Goal: Task Accomplishment & Management: Manage account settings

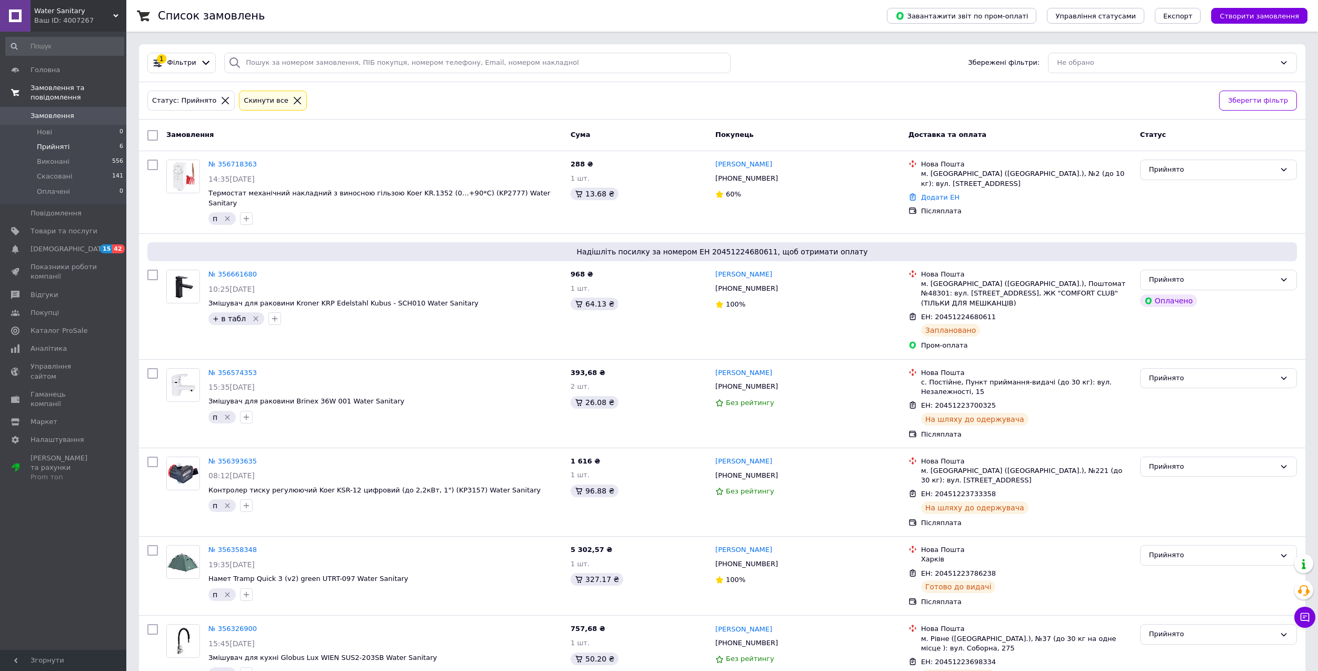
click at [33, 93] on link "Замовлення та повідомлення" at bounding box center [64, 92] width 129 height 27
click at [44, 125] on link "[DEMOGRAPHIC_DATA] 15 42" at bounding box center [64, 134] width 129 height 18
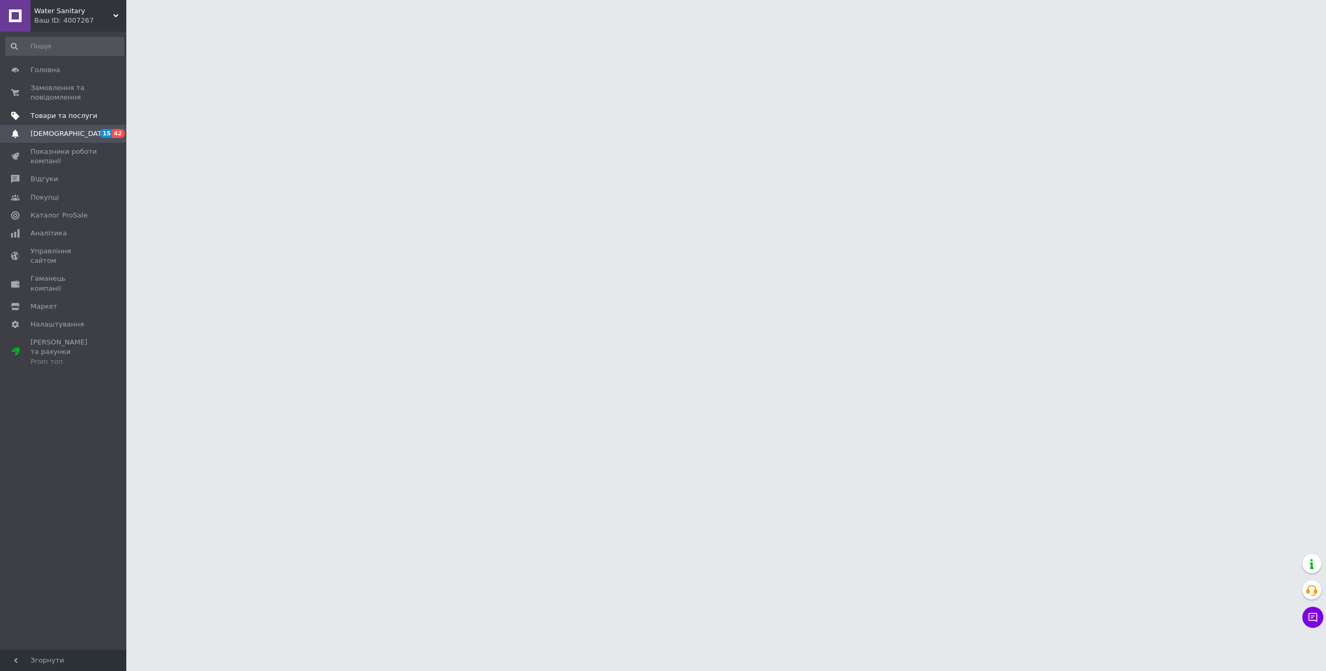
click at [44, 120] on span "Товари та послуги" at bounding box center [64, 115] width 67 height 9
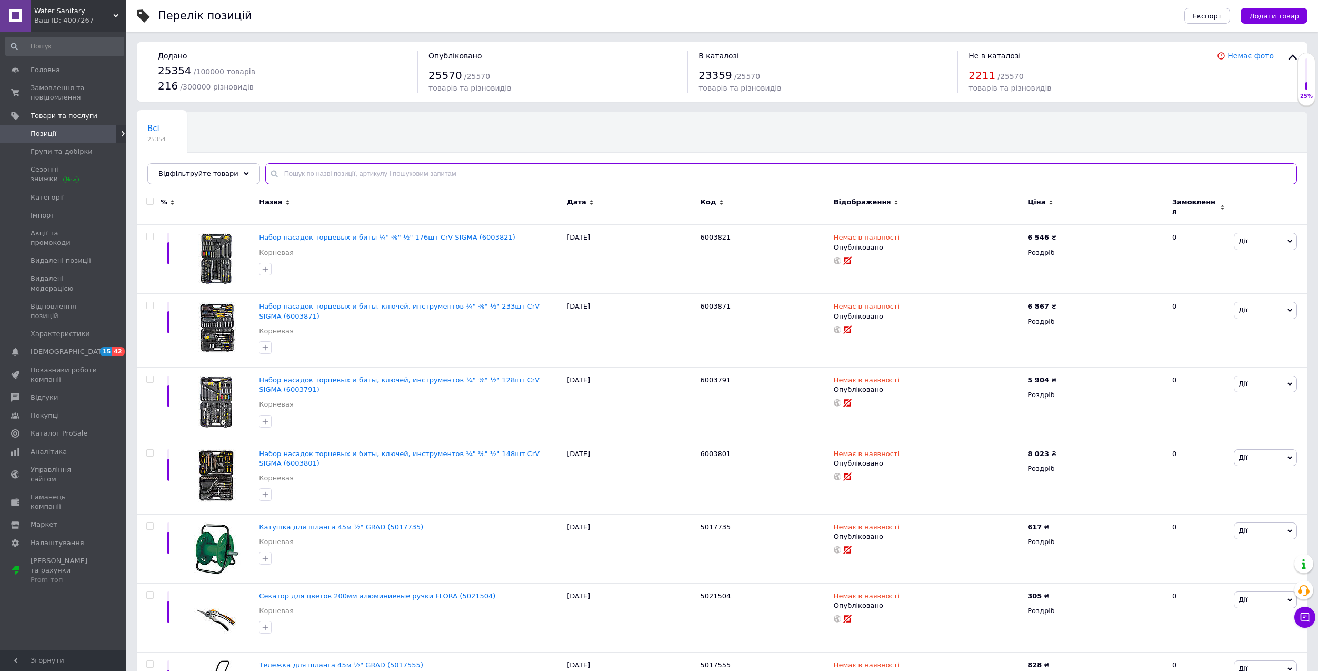
click at [522, 169] on input "text" at bounding box center [781, 173] width 1032 height 21
paste input "ZX4622"
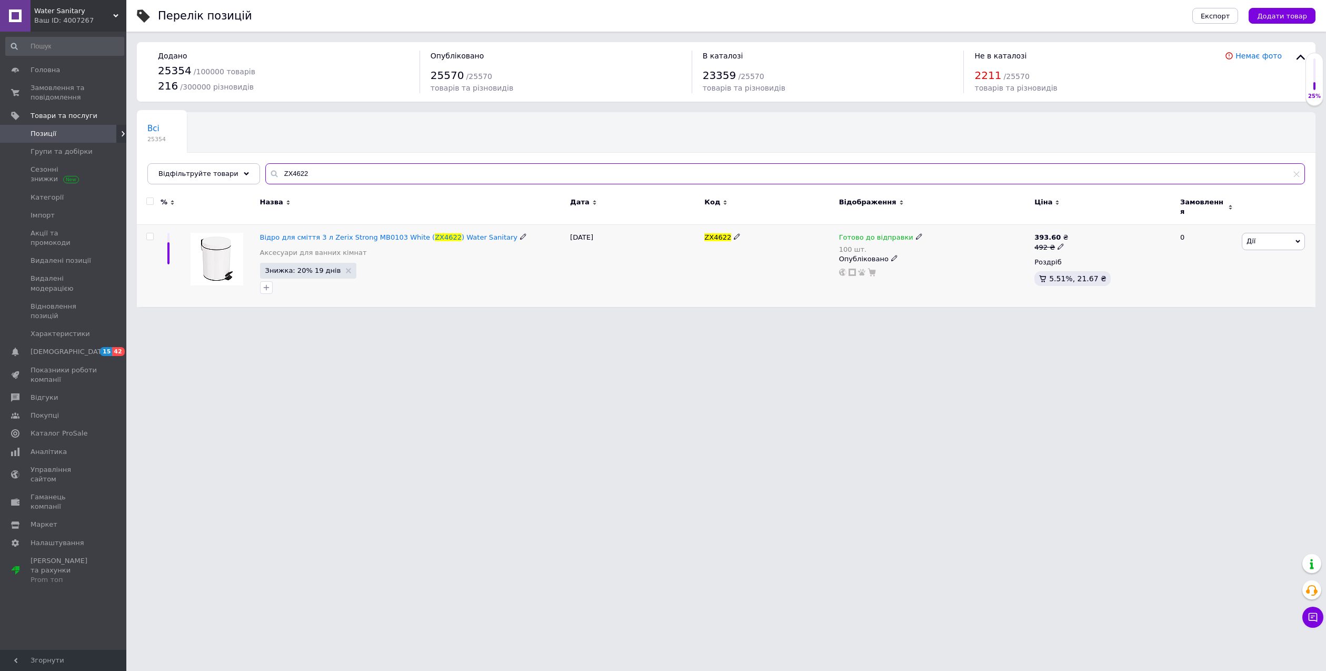
type input "ZX4622"
click at [904, 233] on div "Готово до відправки" at bounding box center [881, 237] width 84 height 9
click at [936, 268] on li "Немає в наявності" at bounding box center [973, 275] width 100 height 15
click at [949, 269] on input "100" at bounding box center [963, 279] width 80 height 21
type input "1"
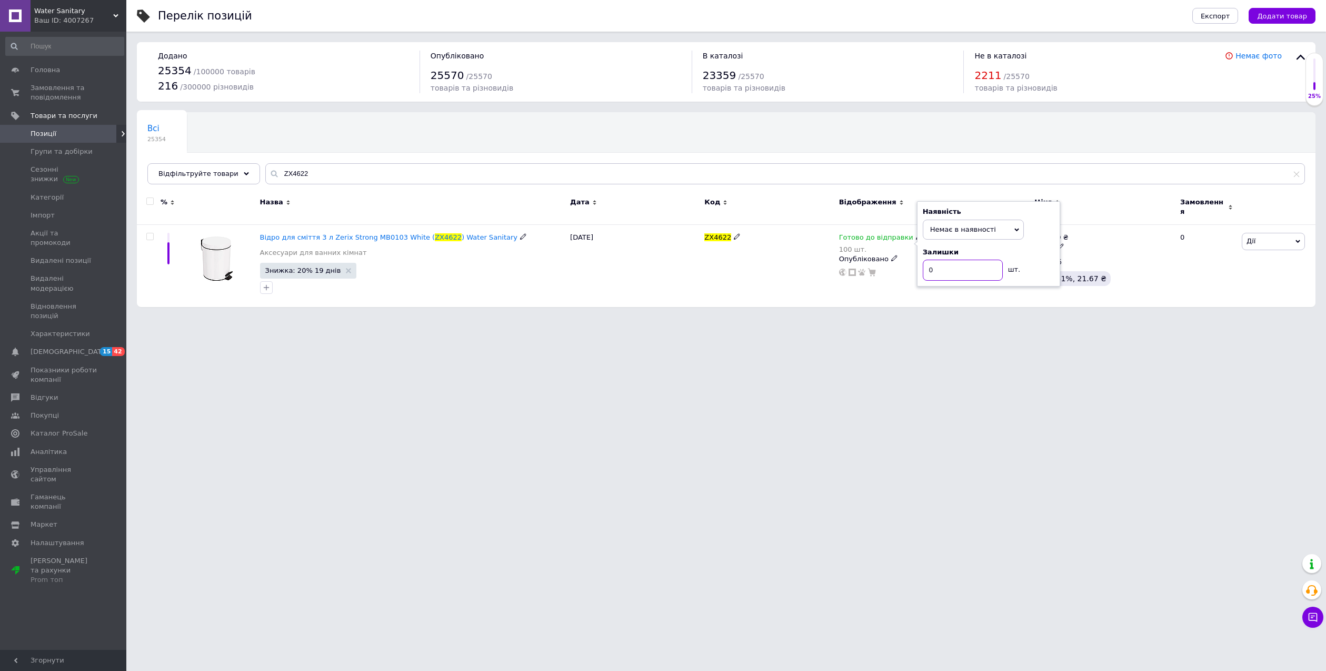
type input "0"
click at [803, 317] on html "Water Sanitary Ваш ID: 4007267 Сайт Water Sanitary Кабінет покупця Перевірити с…" at bounding box center [663, 158] width 1326 height 317
click at [58, 94] on span "Замовлення та повідомлення" at bounding box center [64, 92] width 67 height 19
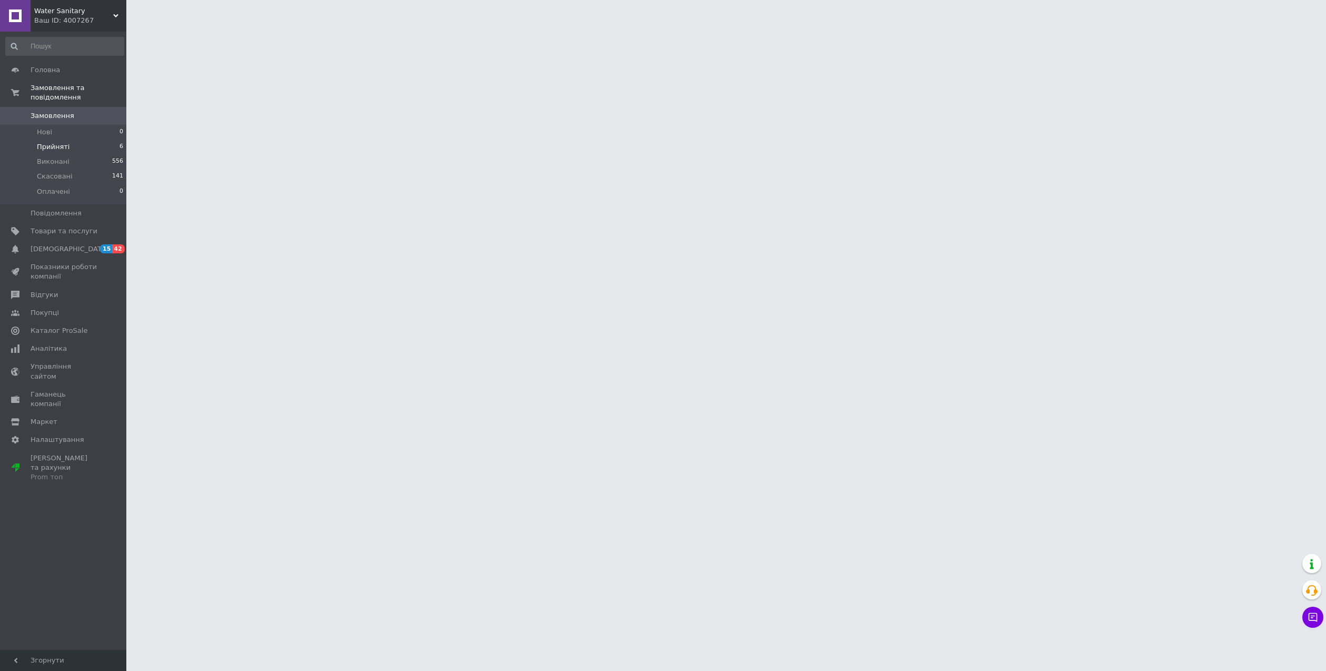
click at [50, 142] on span "Прийняті" at bounding box center [53, 146] width 33 height 9
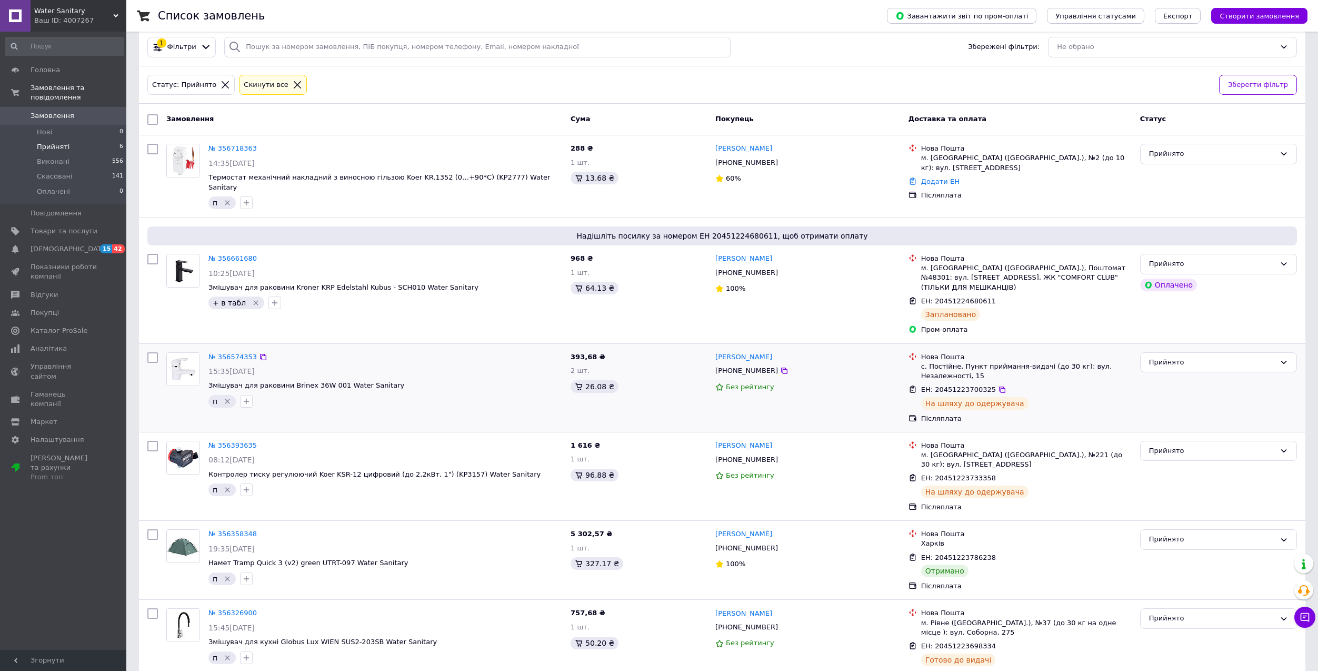
scroll to position [18, 0]
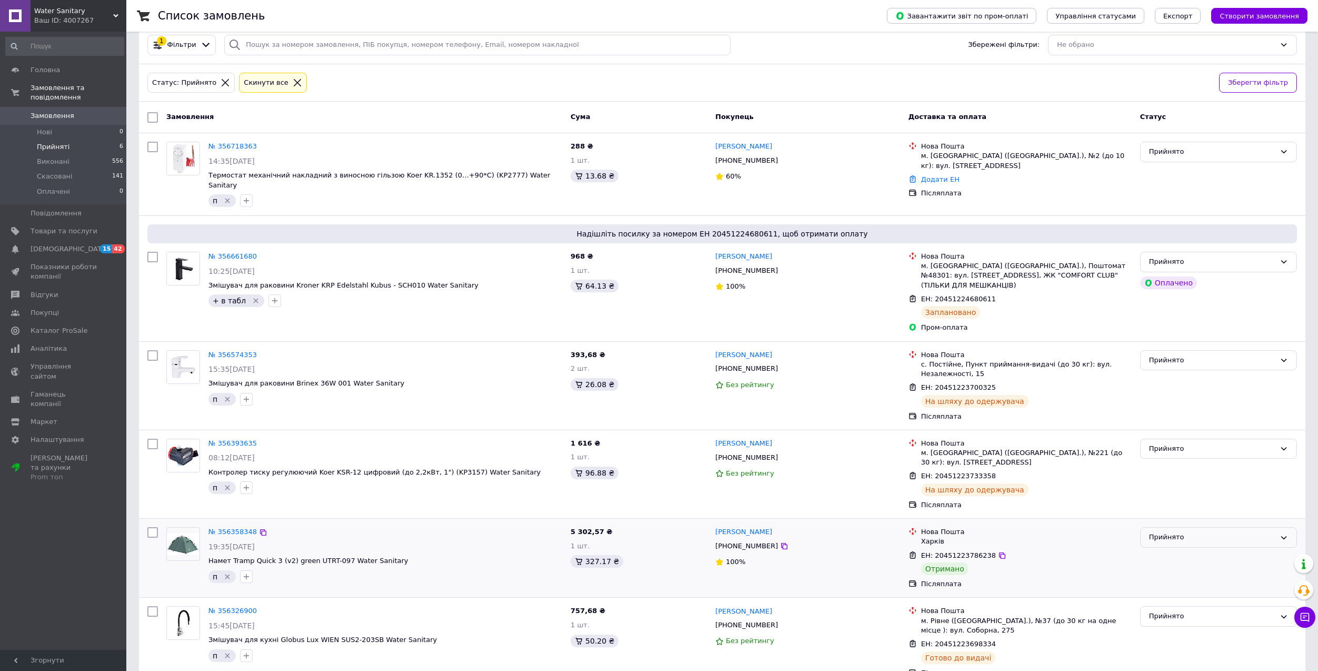
click at [1158, 527] on div "Прийнято" at bounding box center [1218, 537] width 157 height 21
click at [1155, 550] on li "Виконано" at bounding box center [1219, 559] width 156 height 19
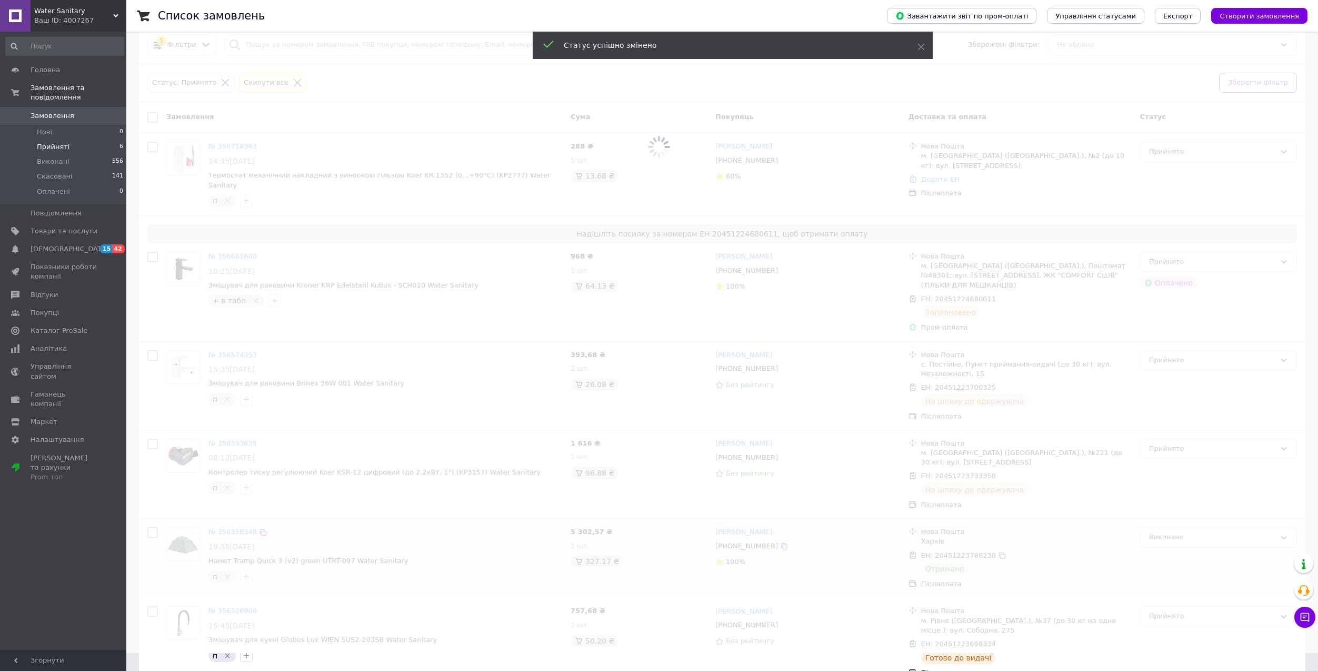
scroll to position [0, 0]
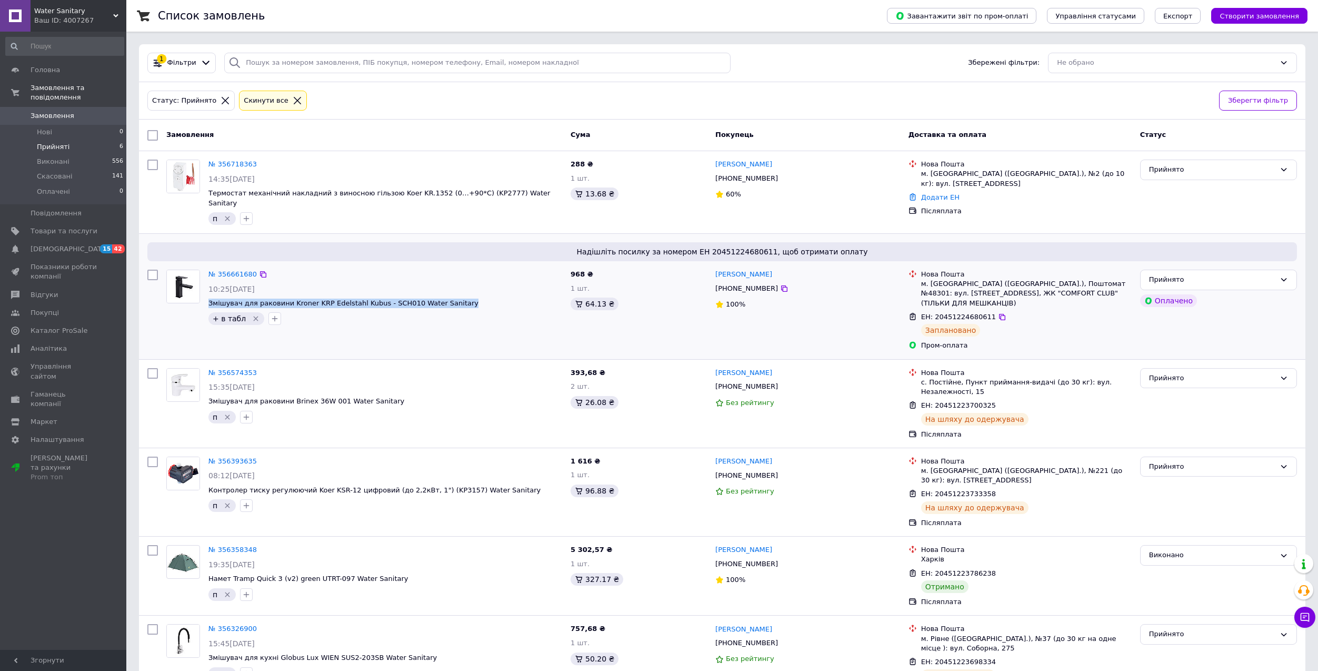
drag, startPoint x: 452, startPoint y: 294, endPoint x: 204, endPoint y: 289, distance: 248.0
click at [204, 289] on div "№ 356661680 10:25[DATE] Змішувач для раковини Kroner KRP Edelstahl Kubus - SCH0…" at bounding box center [385, 297] width 362 height 64
copy span "Змішувач для раковини Kroner KRP Edelstahl Kubus - SCH010 Water Sanitary"
click at [252, 314] on icon "Видалити мітку" at bounding box center [256, 318] width 8 height 8
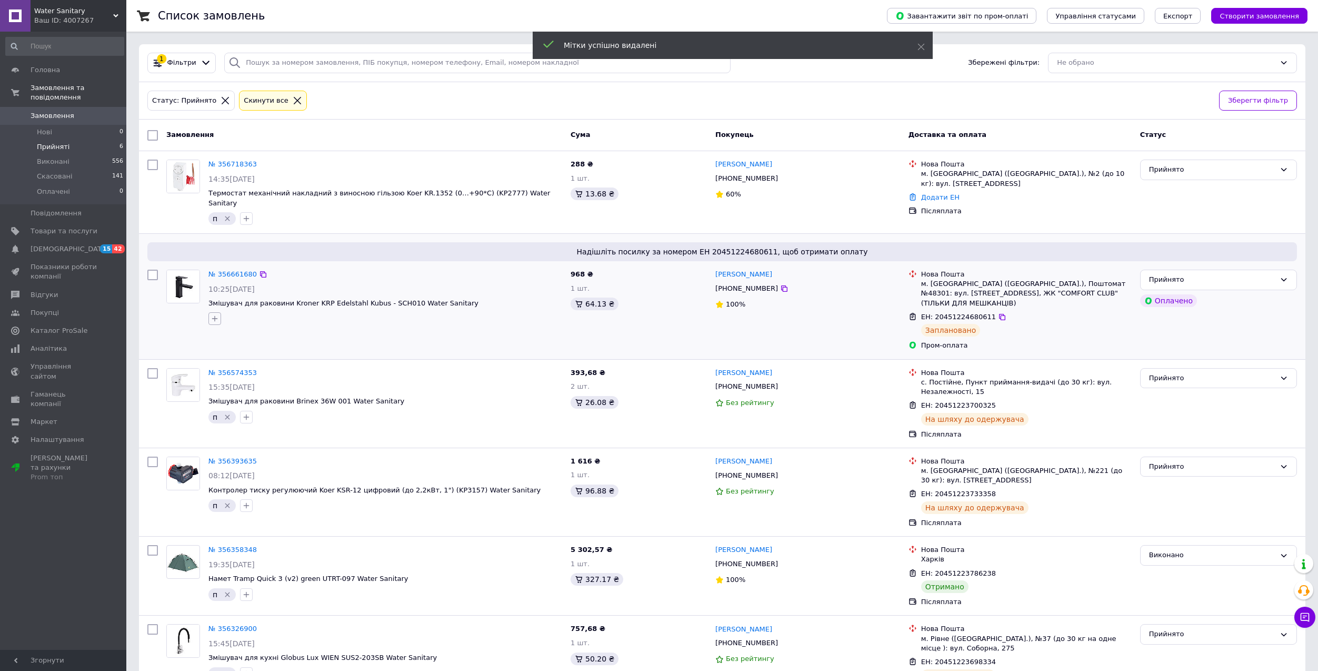
click at [215, 314] on icon "button" at bounding box center [215, 318] width 8 height 8
click at [235, 513] on div "п" at bounding box center [273, 517] width 118 height 9
checkbox input "true"
click at [241, 529] on button "Додати мітку" at bounding box center [273, 539] width 118 height 21
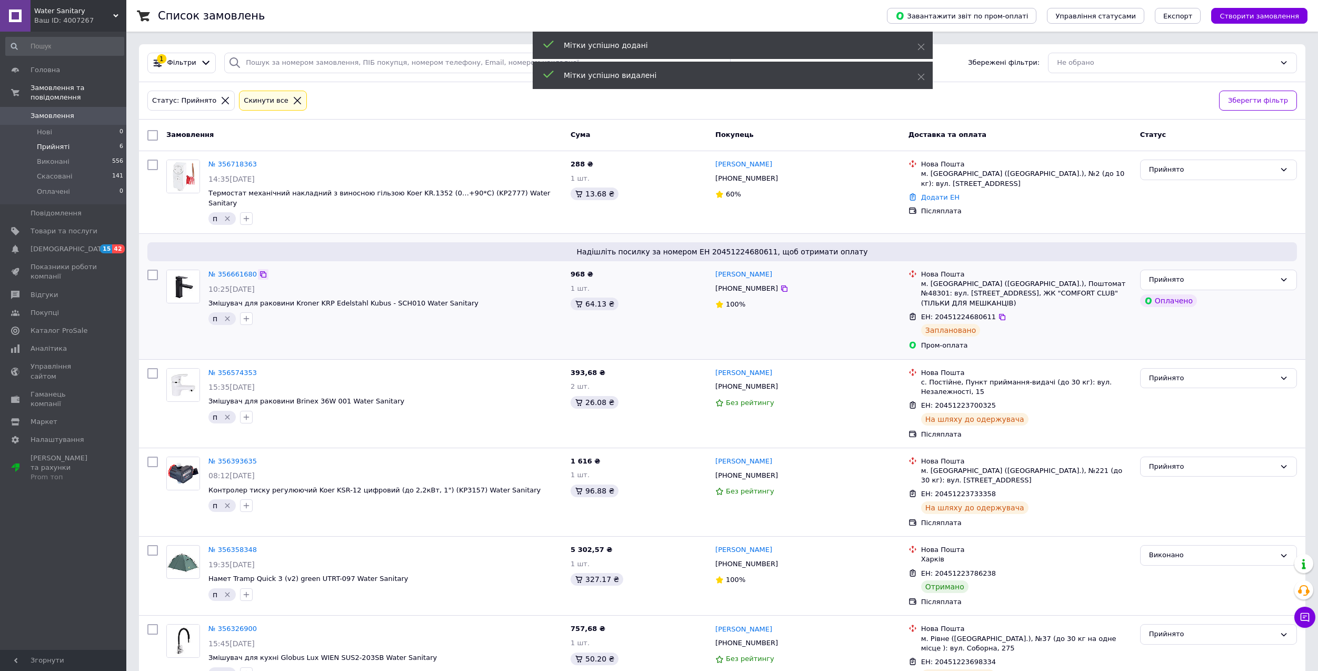
click at [260, 271] on icon at bounding box center [263, 274] width 6 height 6
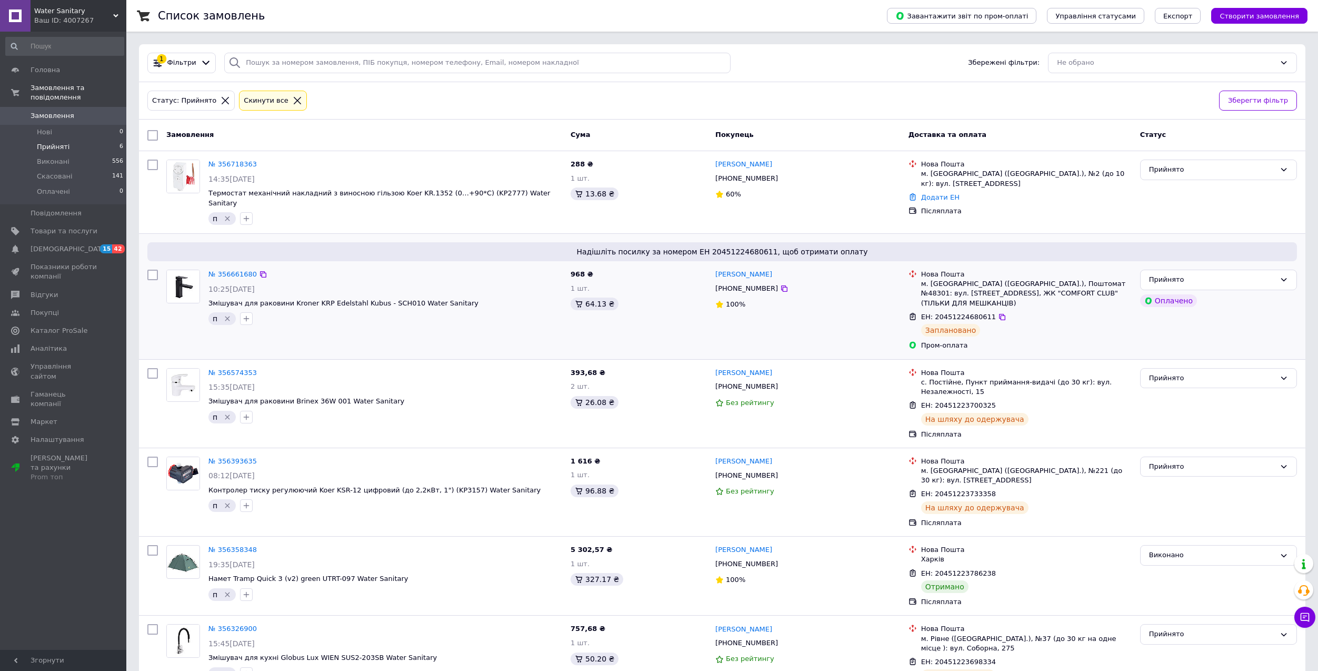
click at [576, 270] on span "968 ₴" at bounding box center [582, 274] width 23 height 8
copy span "968"
click at [596, 297] on div "64.13 ₴" at bounding box center [595, 303] width 48 height 13
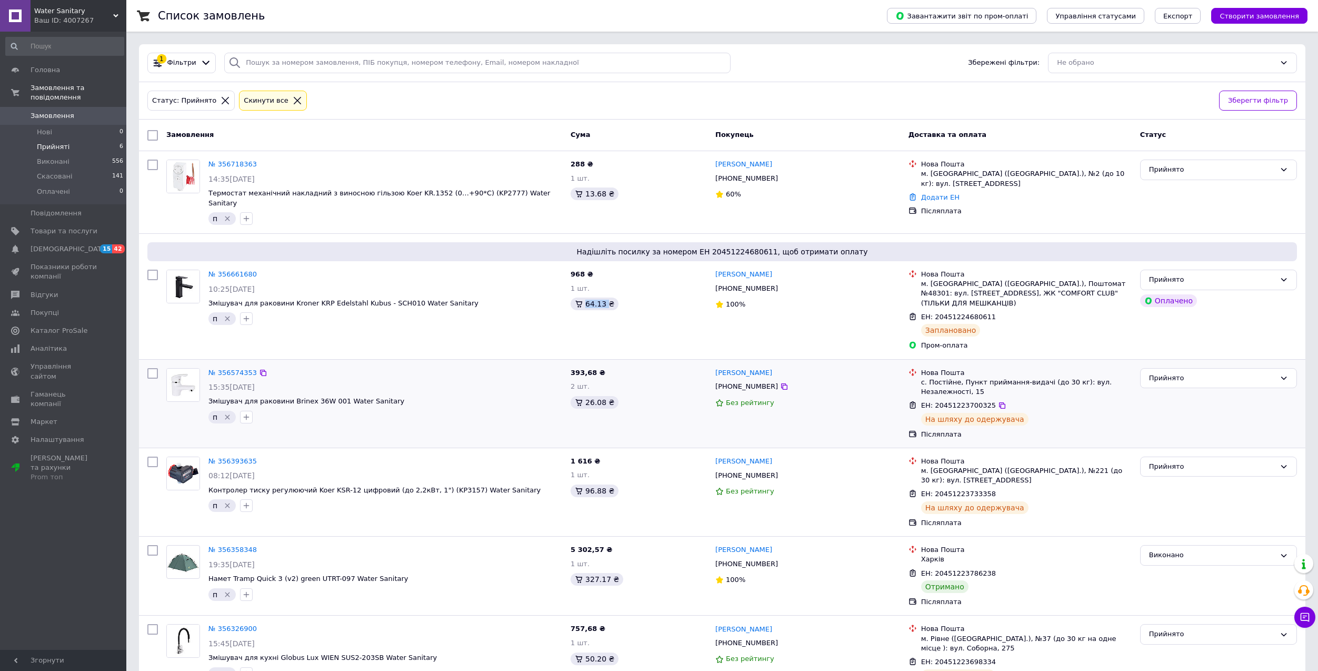
copy div "64.13"
click at [355, 315] on div "п" at bounding box center [385, 318] width 358 height 17
click at [999, 314] on icon at bounding box center [1002, 317] width 6 height 6
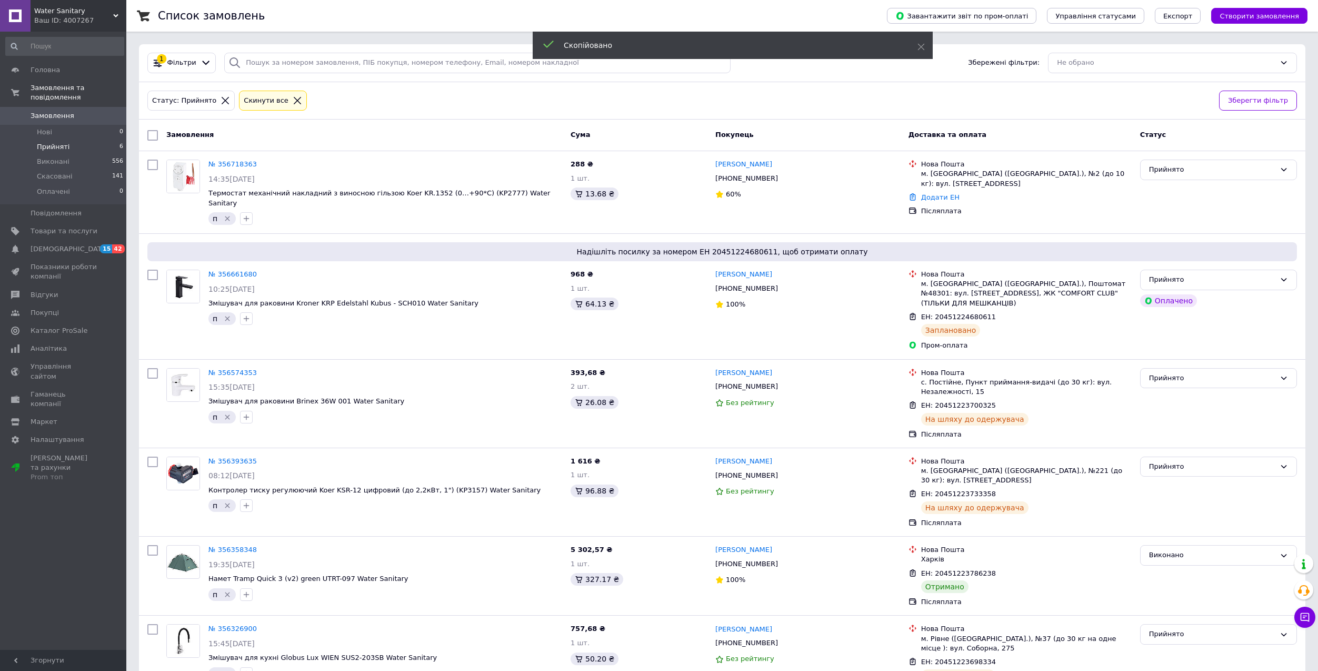
click at [706, 328] on div "968 ₴ 1 шт. 64.13 ₴" at bounding box center [638, 309] width 145 height 89
click at [227, 270] on link "№ 356661680" at bounding box center [232, 274] width 48 height 8
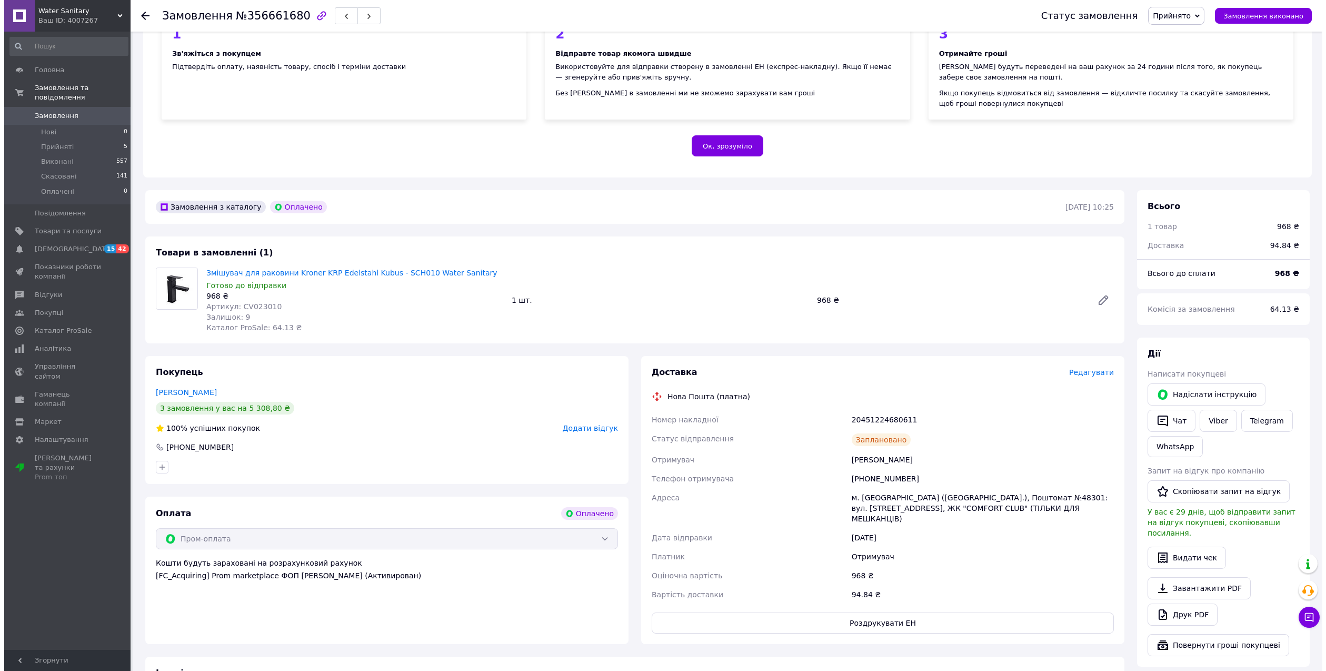
scroll to position [158, 0]
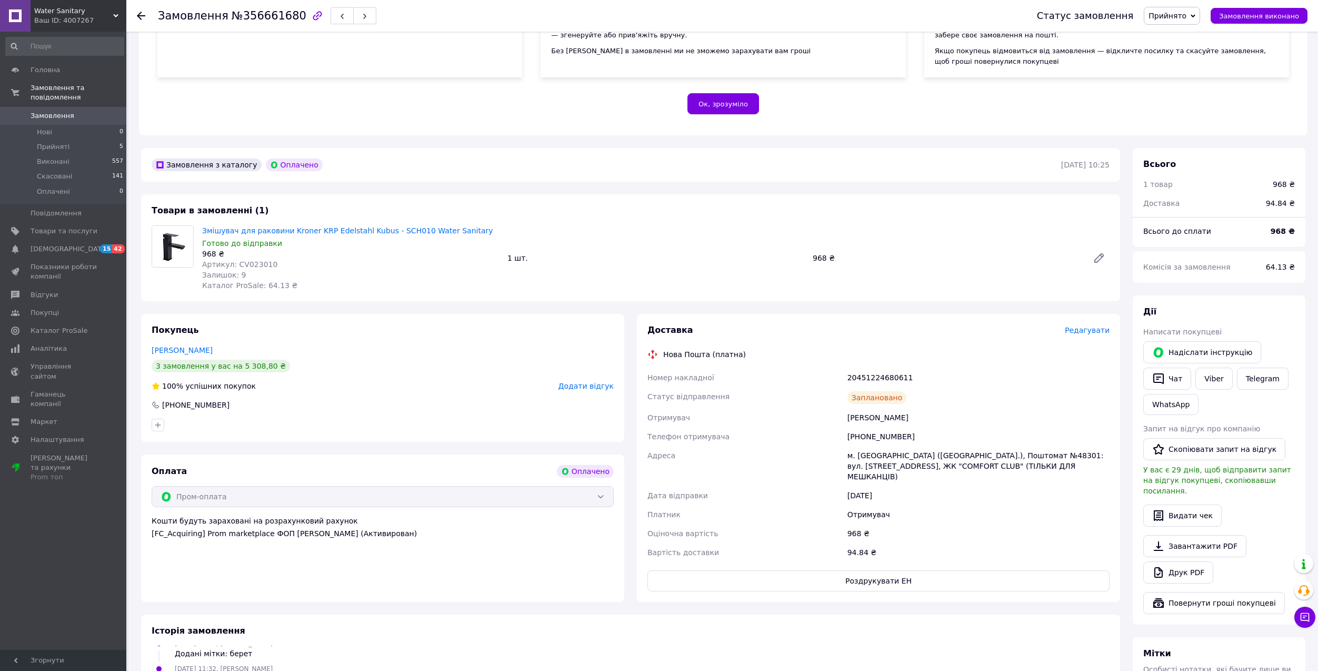
click at [1082, 332] on span "Редагувати" at bounding box center [1087, 330] width 45 height 8
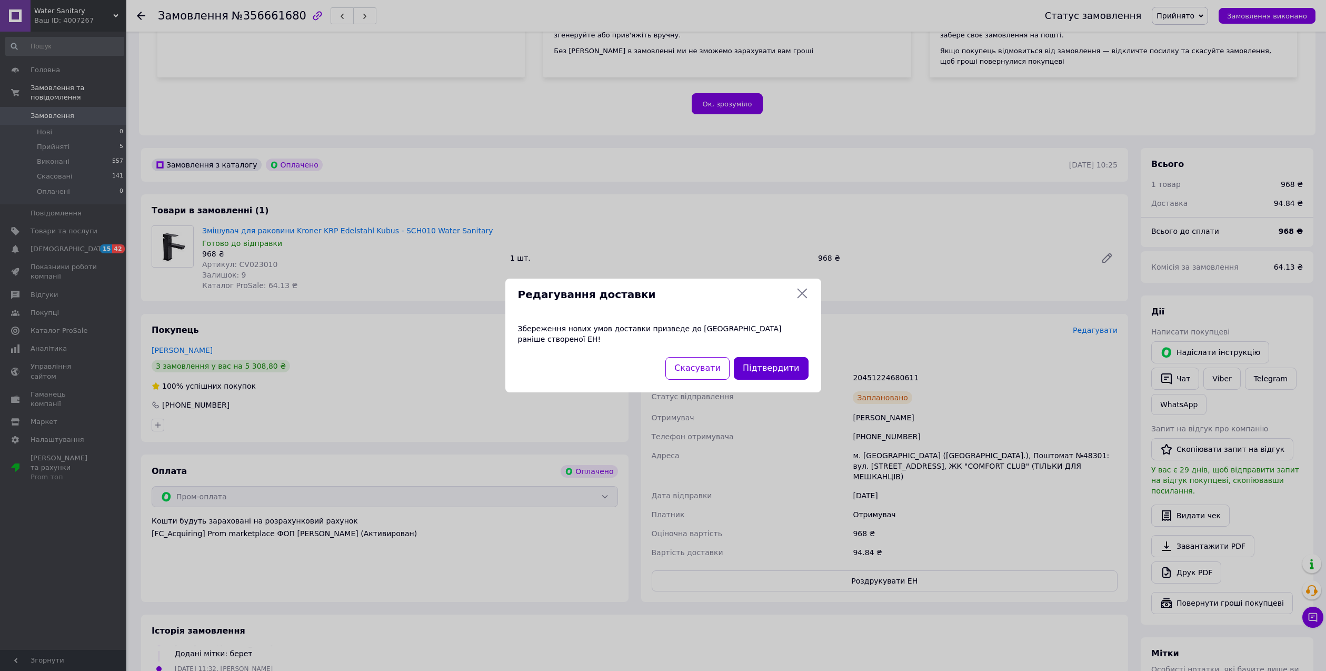
click at [761, 366] on button "Підтвердити" at bounding box center [771, 368] width 74 height 23
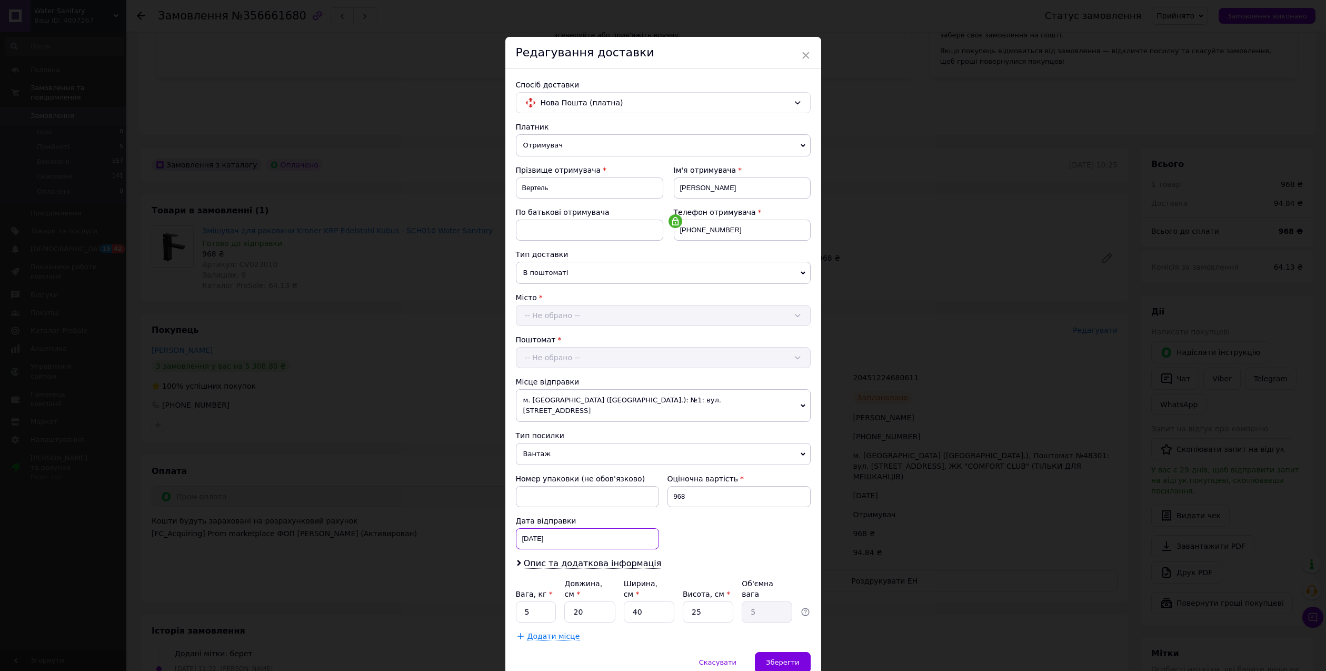
click at [584, 529] on div "[DATE] < 2025 > < Август > Пн Вт Ср Чт Пт Сб Вс 28 29 30 31 1 2 3 4 5 6 7 8 9 1…" at bounding box center [587, 538] width 143 height 21
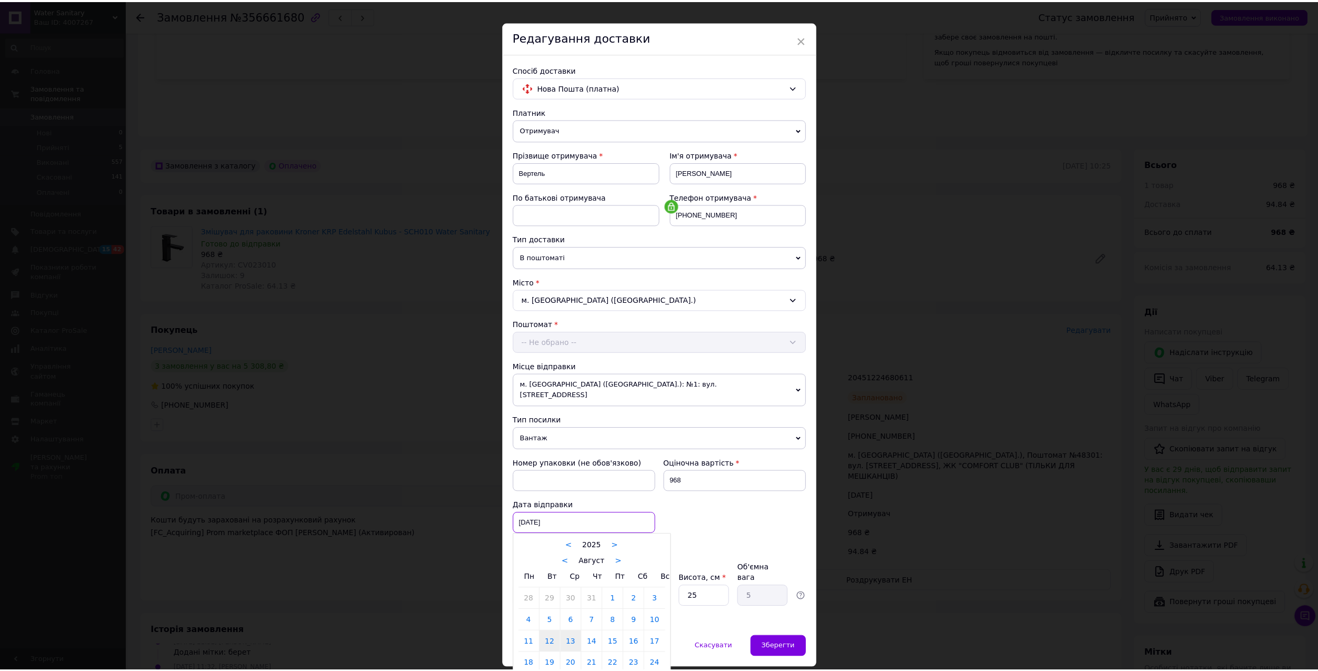
scroll to position [52, 0]
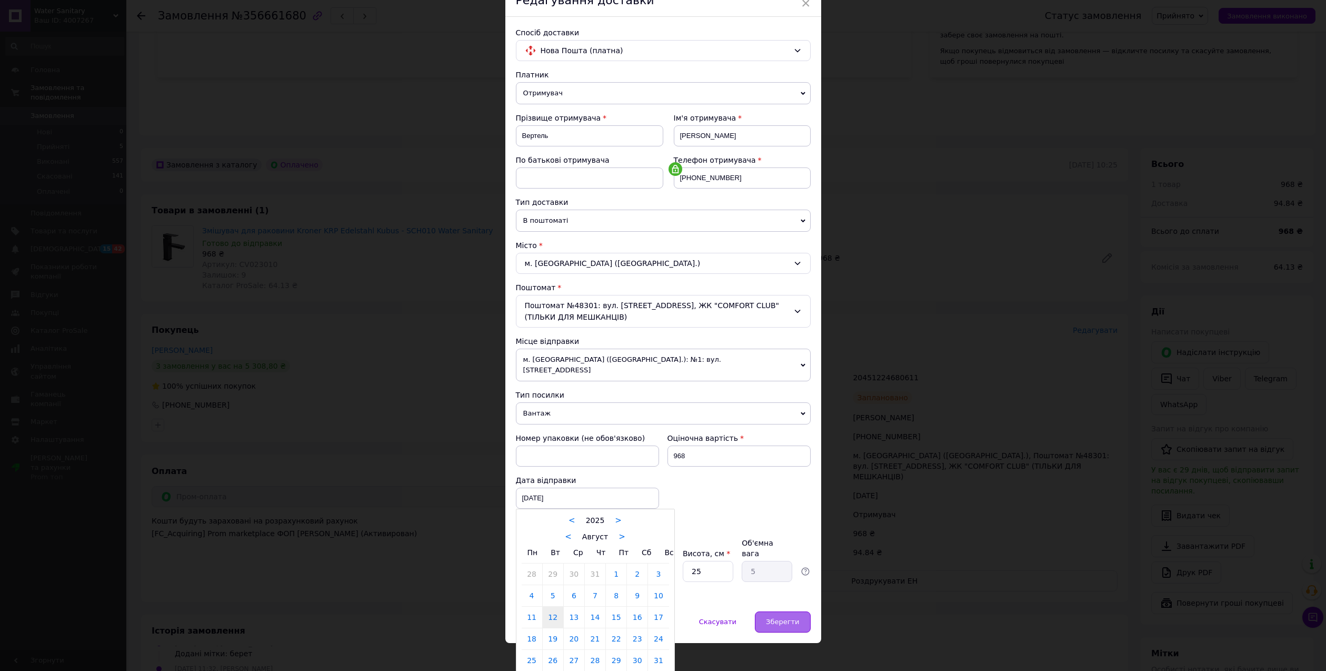
click at [763, 611] on div "Зберегти" at bounding box center [782, 621] width 55 height 21
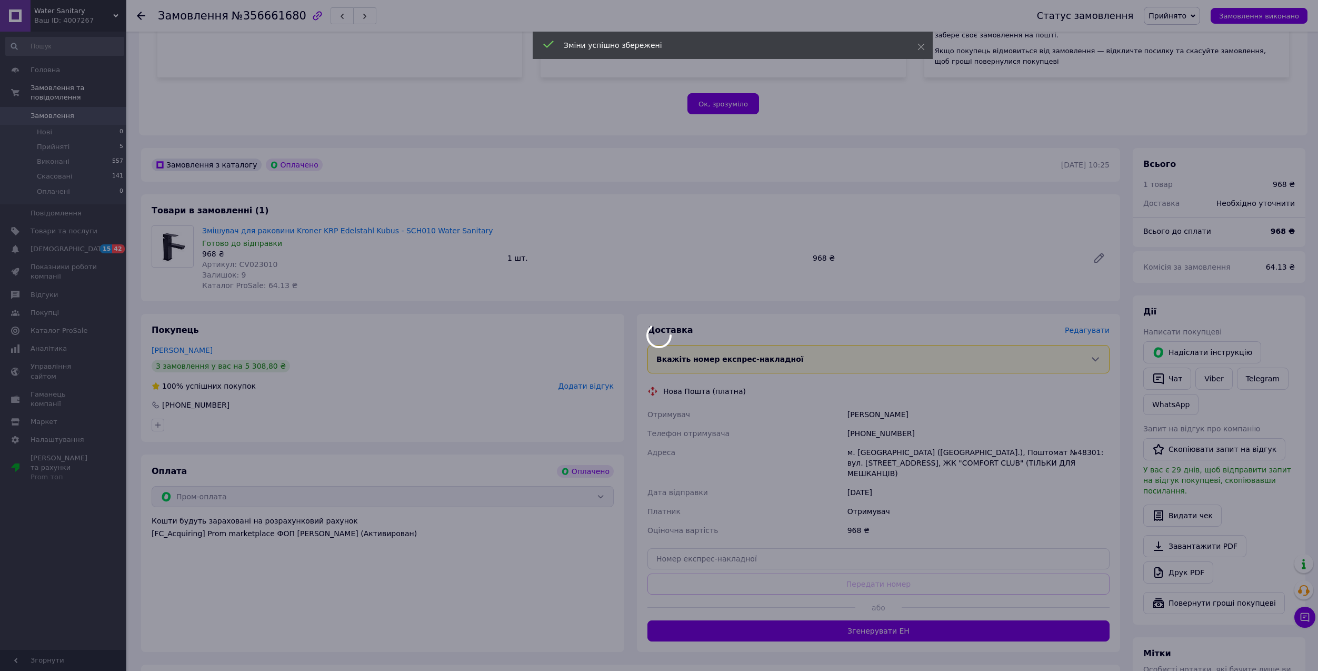
scroll to position [135, 0]
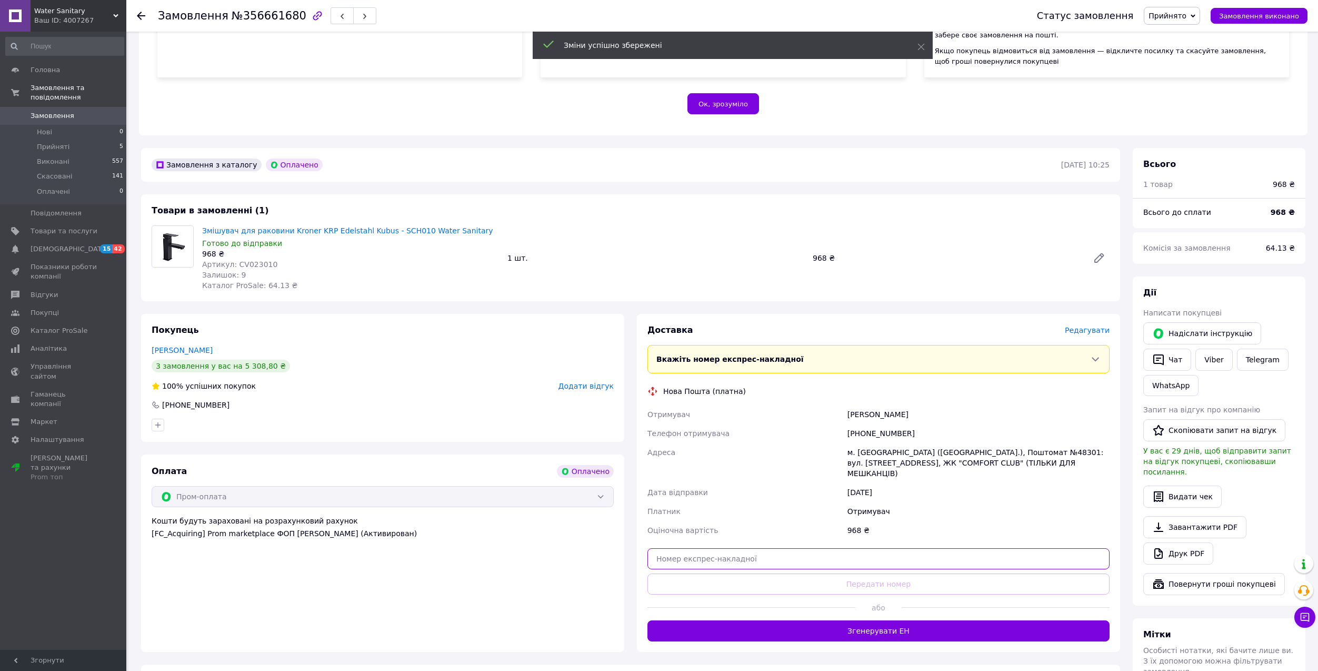
click at [746, 548] on input "text" at bounding box center [878, 558] width 462 height 21
paste input "20400471794836"
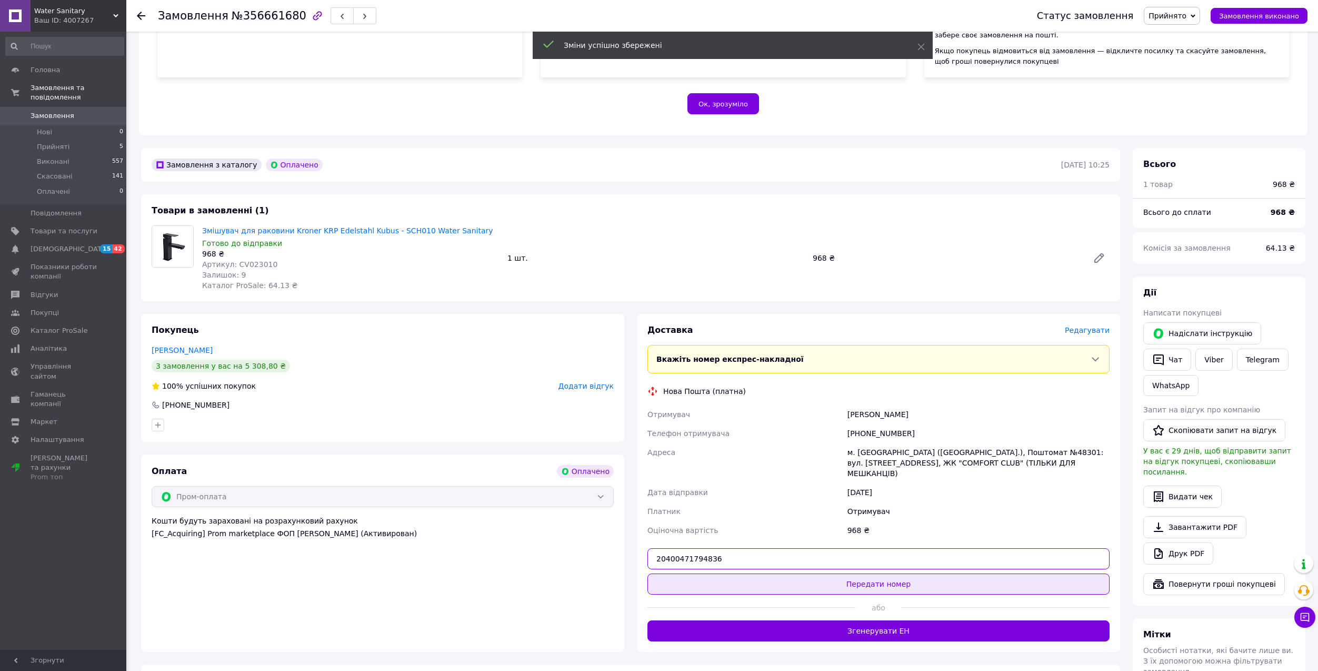
type input "20400471794836"
click at [709, 573] on button "Передати номер" at bounding box center [878, 583] width 462 height 21
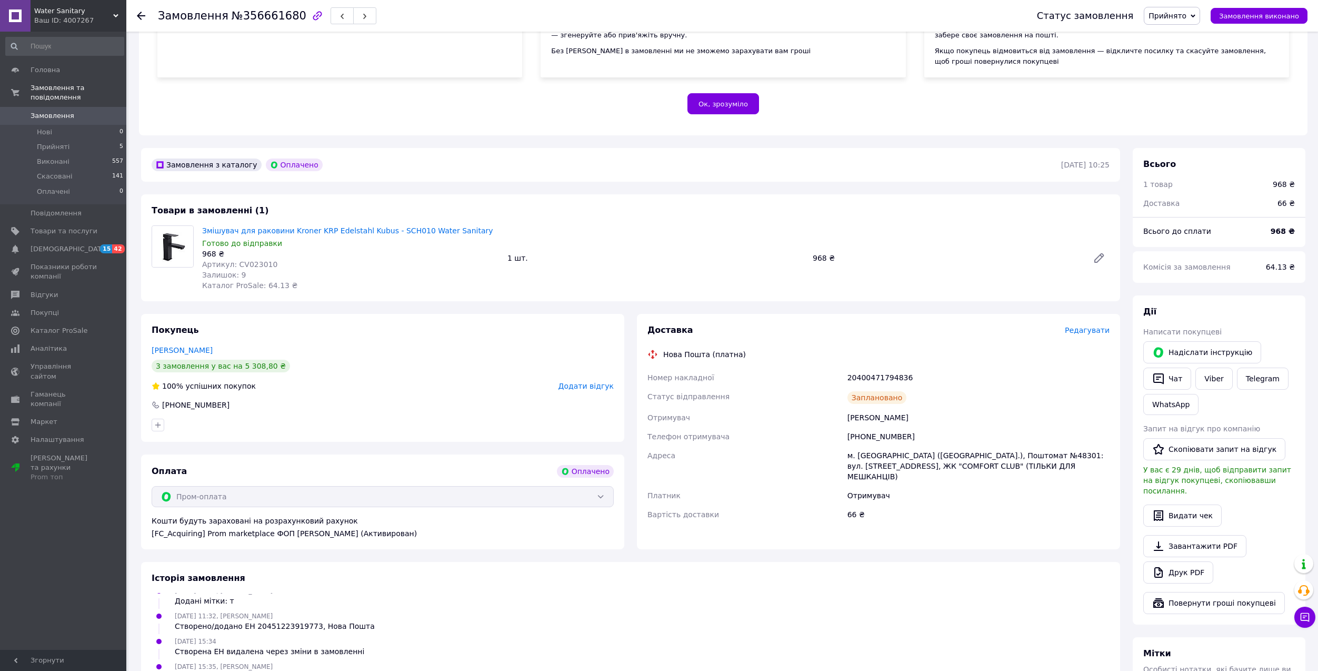
scroll to position [160, 0]
click at [45, 142] on span "Прийняті" at bounding box center [53, 146] width 33 height 9
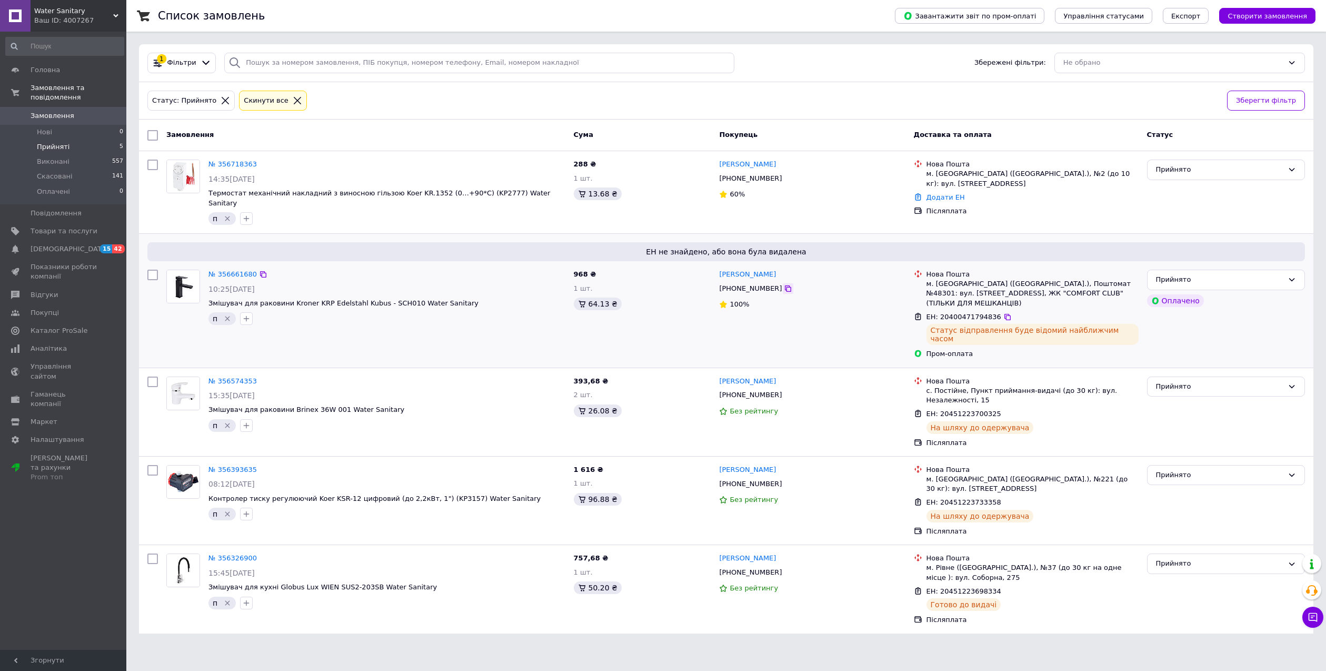
click at [784, 284] on icon at bounding box center [788, 288] width 8 height 8
drag, startPoint x: 774, startPoint y: 165, endPoint x: 730, endPoint y: 163, distance: 44.8
click at [761, 166] on div "[PERSON_NAME]" at bounding box center [812, 164] width 188 height 12
drag, startPoint x: 715, startPoint y: 162, endPoint x: 748, endPoint y: 169, distance: 32.8
click at [748, 169] on div "[PERSON_NAME] [PHONE_NUMBER] 60%" at bounding box center [812, 192] width 194 height 74
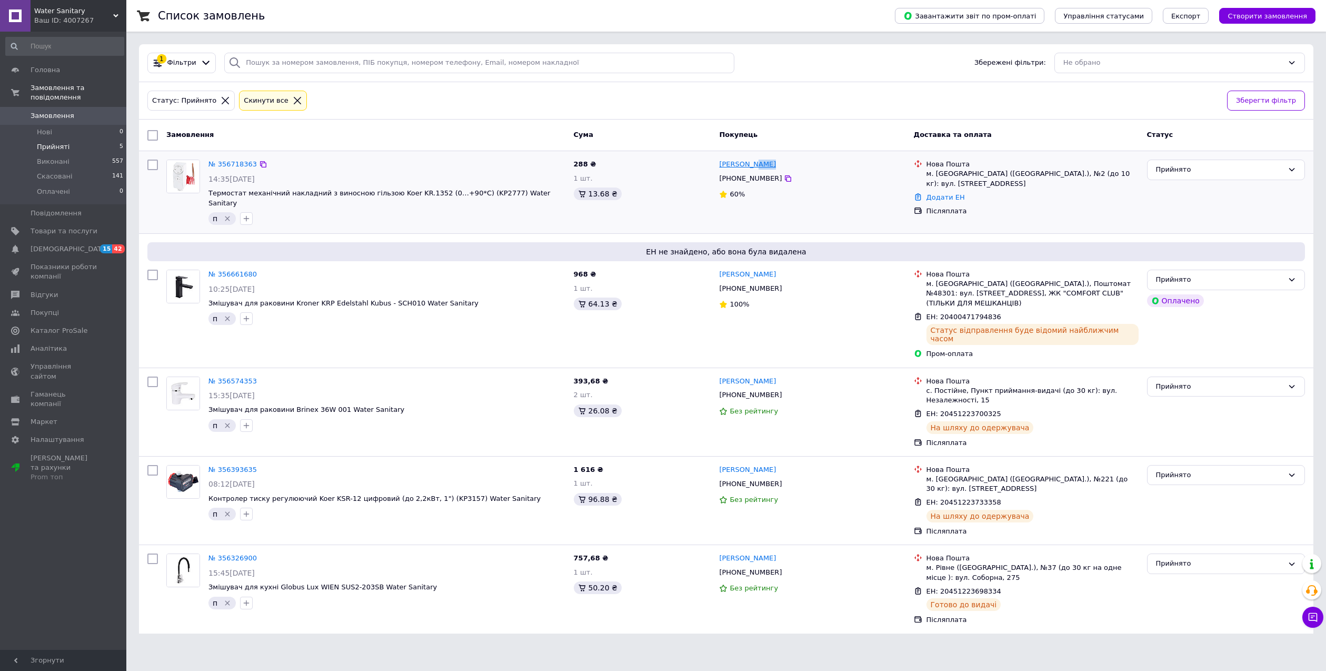
drag, startPoint x: 780, startPoint y: 166, endPoint x: 750, endPoint y: 166, distance: 30.0
click at [750, 166] on div "[PERSON_NAME]" at bounding box center [812, 164] width 188 height 12
copy link "Сень"
click at [231, 164] on link "№ 356718363" at bounding box center [232, 164] width 48 height 8
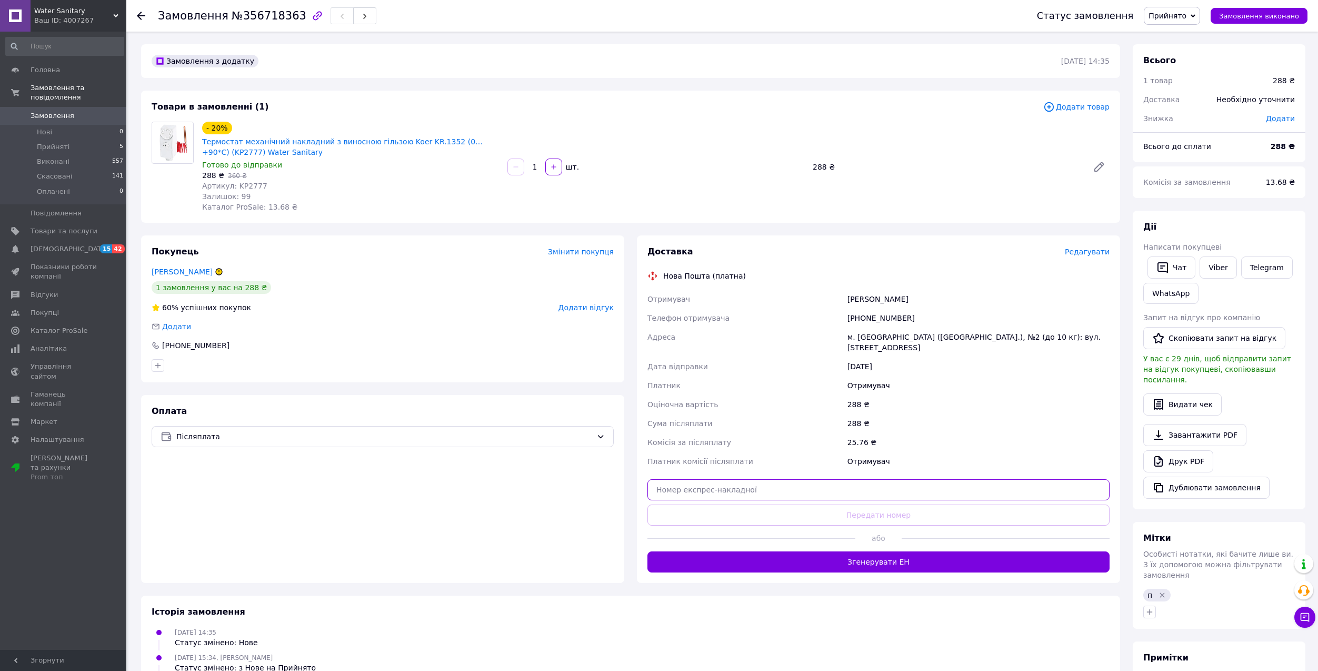
click at [681, 479] on input "text" at bounding box center [878, 489] width 462 height 21
paste input "20451224752444"
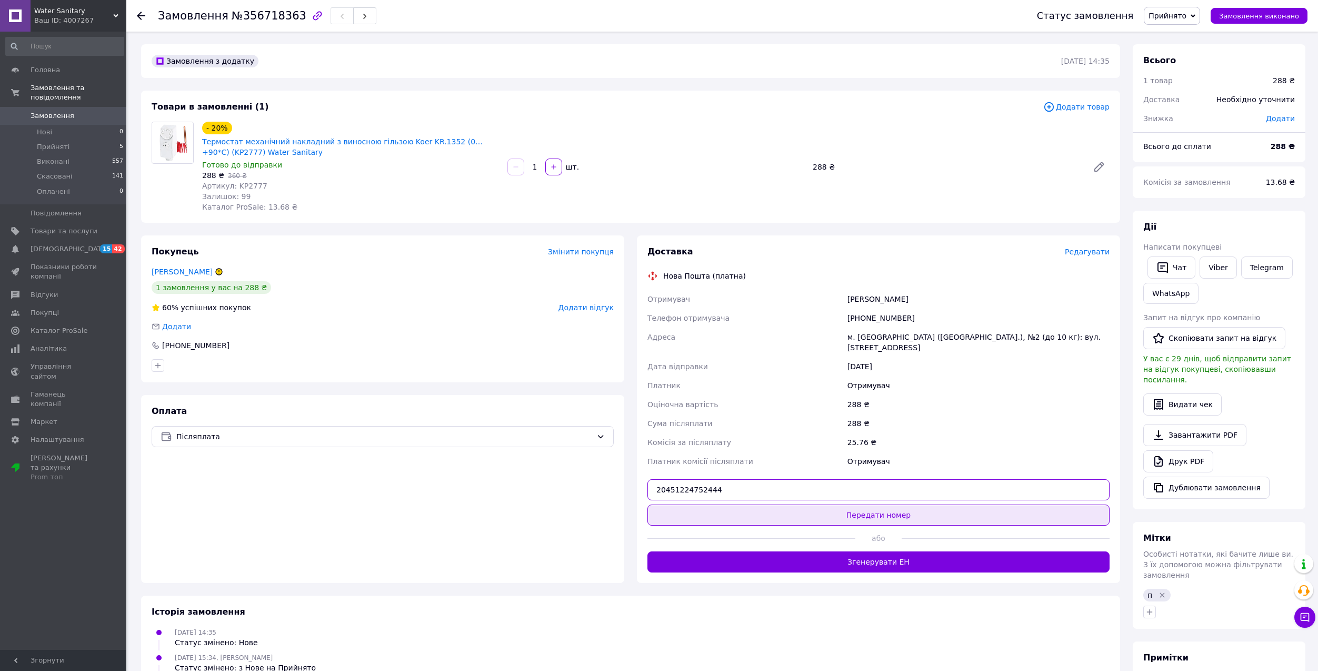
type input "20451224752444"
click at [669, 504] on button "Передати номер" at bounding box center [878, 514] width 462 height 21
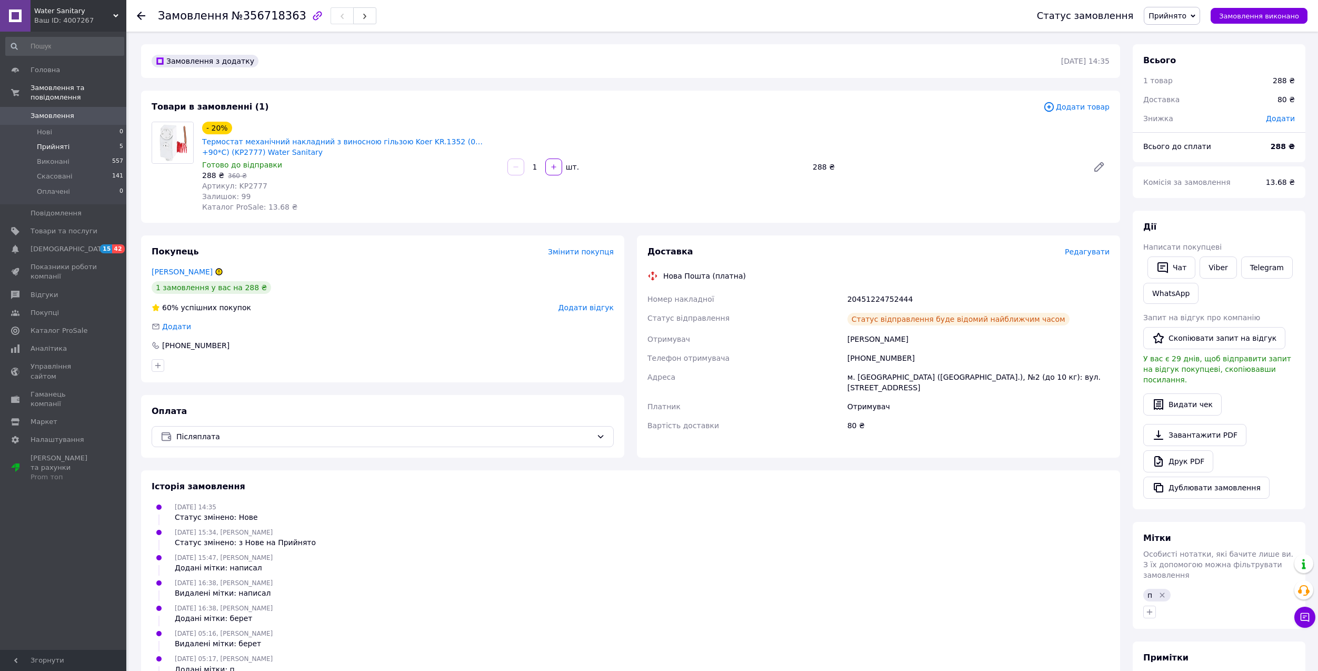
click at [46, 142] on span "Прийняті" at bounding box center [53, 146] width 33 height 9
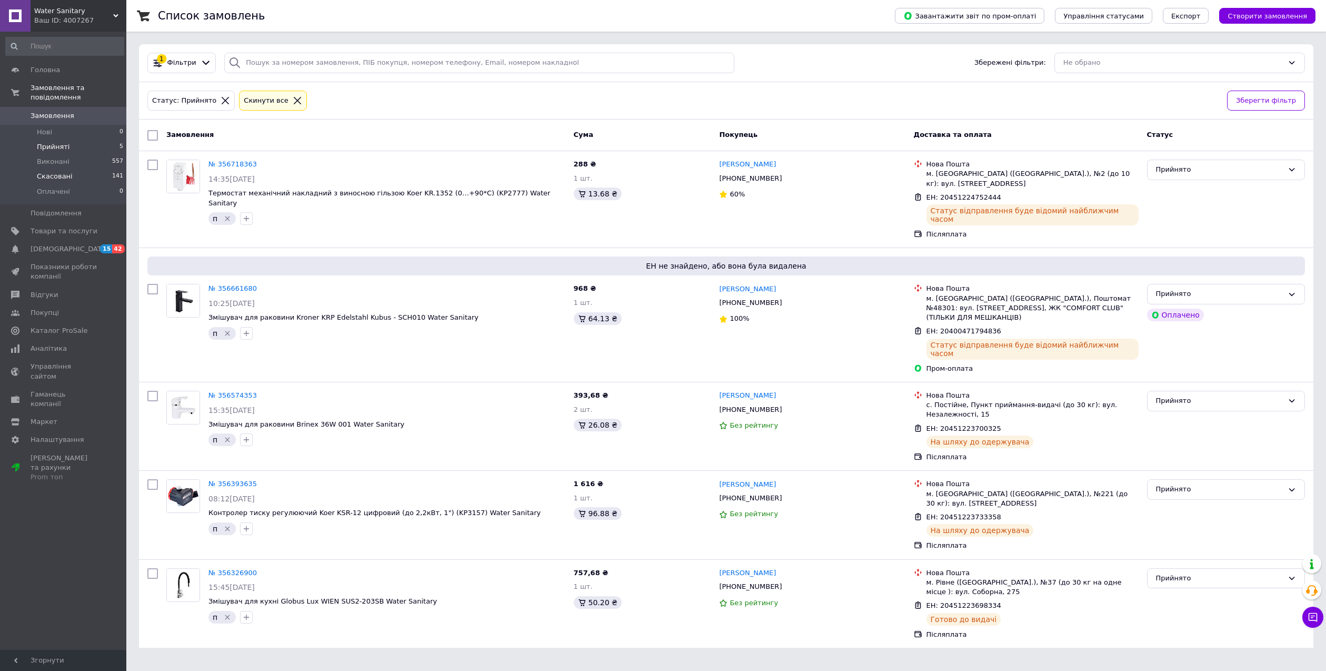
click at [43, 172] on span "Скасовані" at bounding box center [55, 176] width 36 height 9
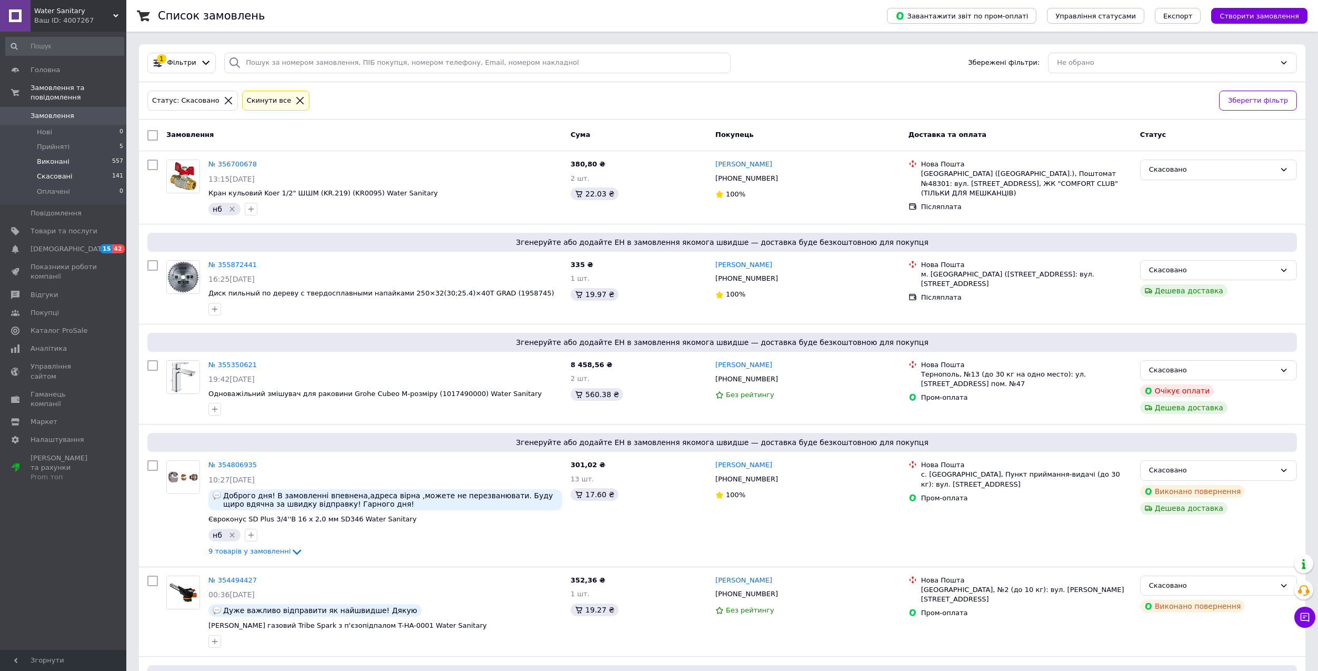
click at [34, 158] on li "Виконані 557" at bounding box center [64, 161] width 129 height 15
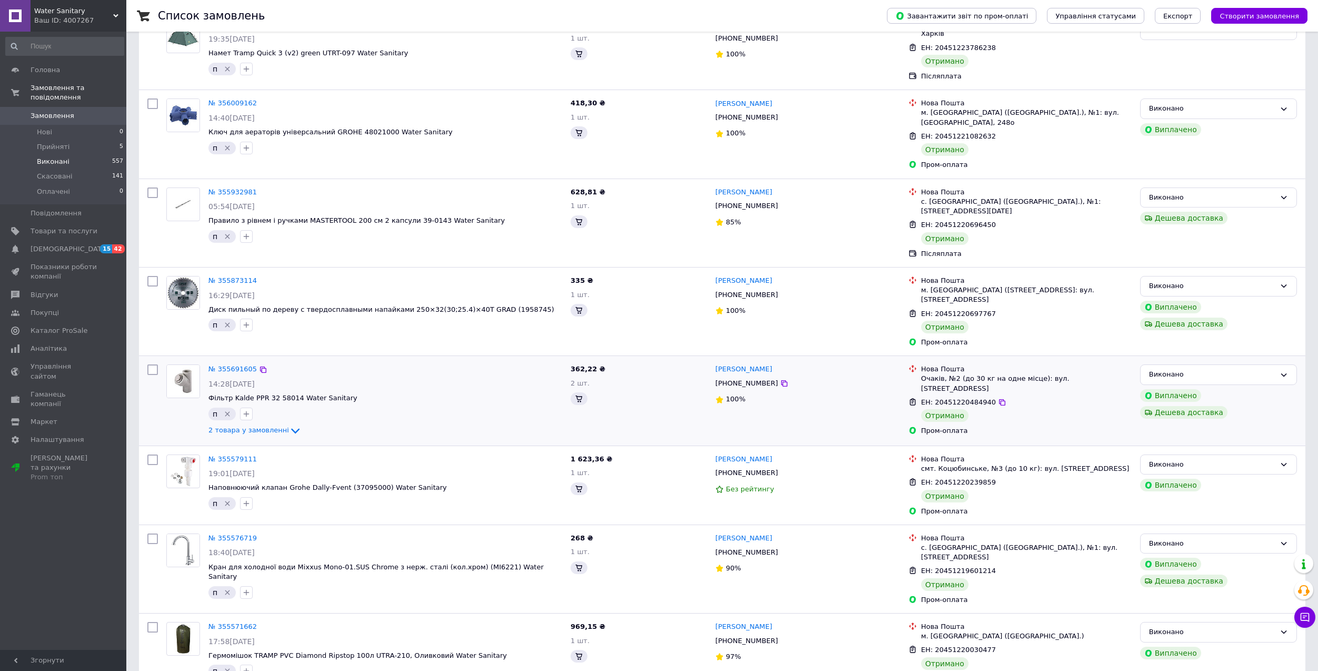
scroll to position [211, 0]
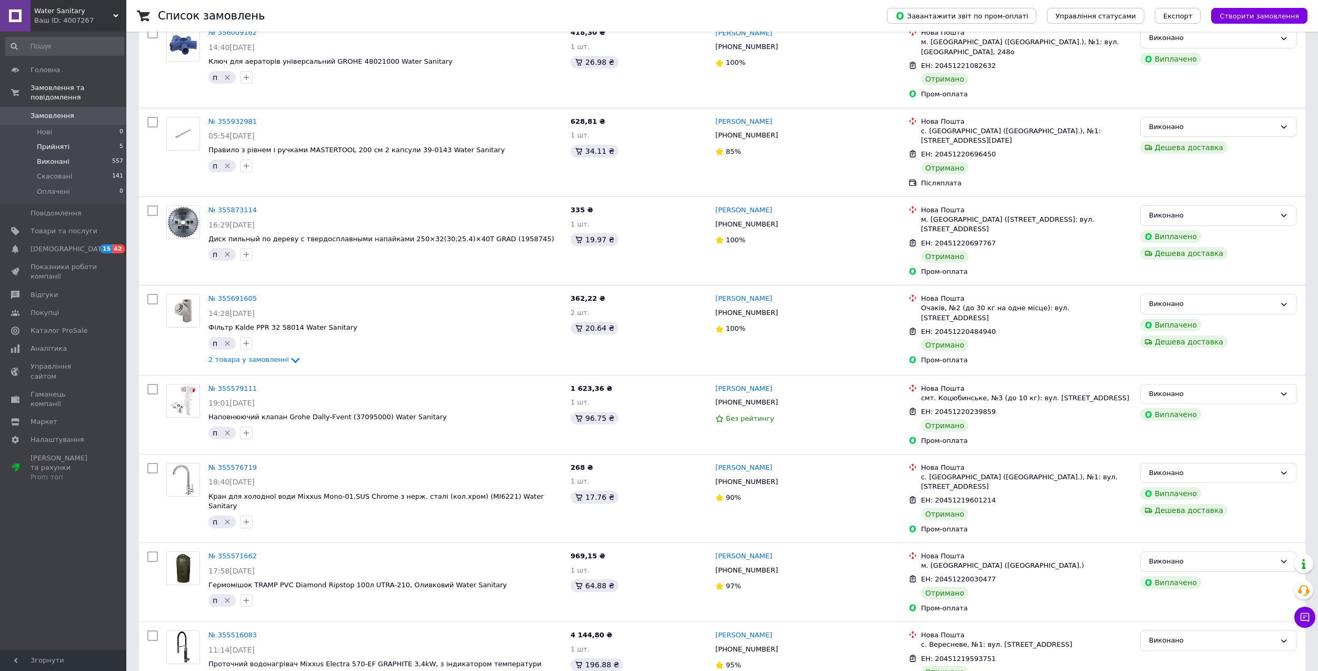
click at [59, 142] on span "Прийняті" at bounding box center [53, 146] width 33 height 9
